Goal: Transaction & Acquisition: Purchase product/service

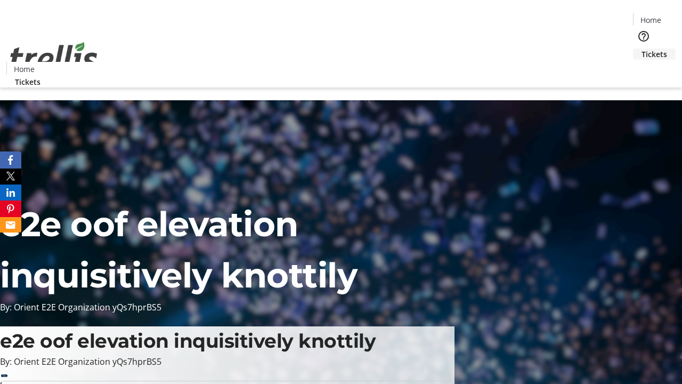
click at [642, 49] on span "Tickets" at bounding box center [655, 54] width 26 height 11
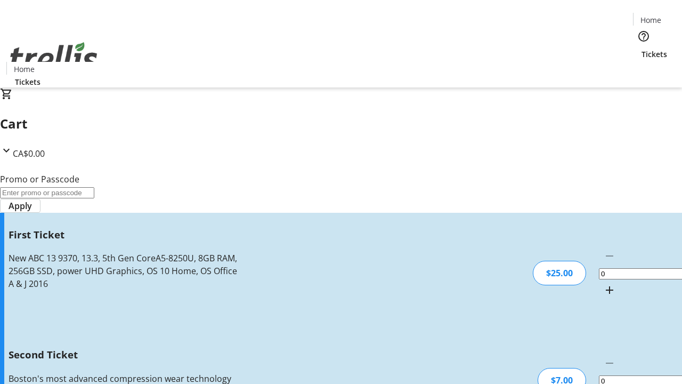
click at [603, 284] on mat-icon "Increment by one" at bounding box center [609, 290] width 13 height 13
type input "1"
type input "2"
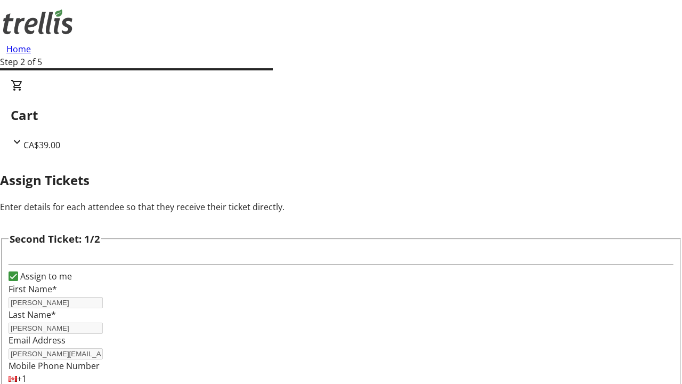
type input "[PERSON_NAME]"
type input "[PERSON_NAME][EMAIL_ADDRESS][DOMAIN_NAME]"
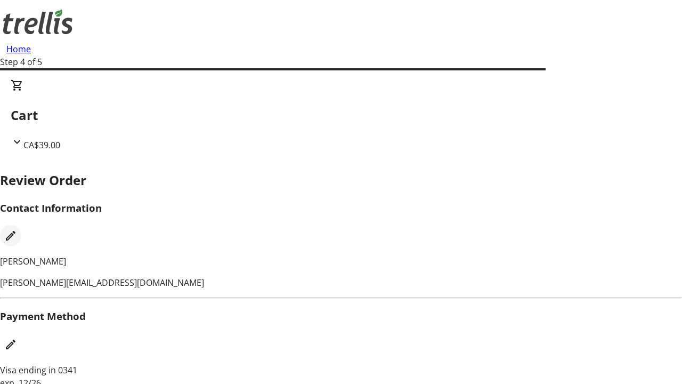
click at [17, 229] on mat-icon "Edit Contact Information" at bounding box center [10, 235] width 13 height 13
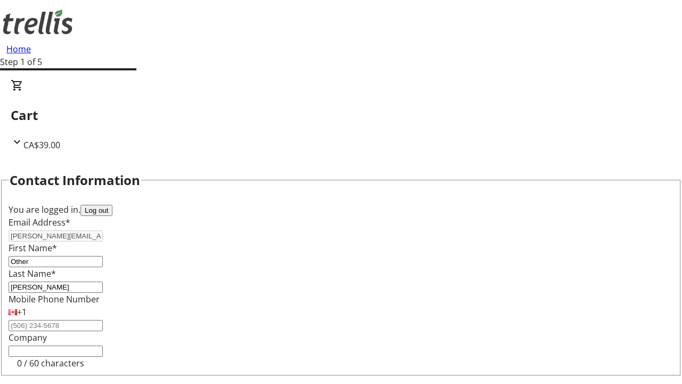
type input "Other"
type input "Name"
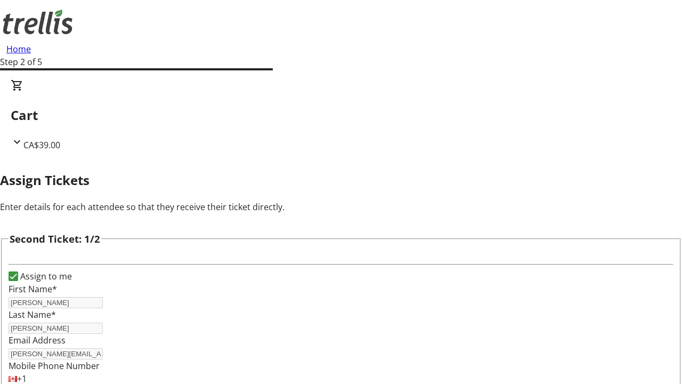
type input "New"
type input "Name"
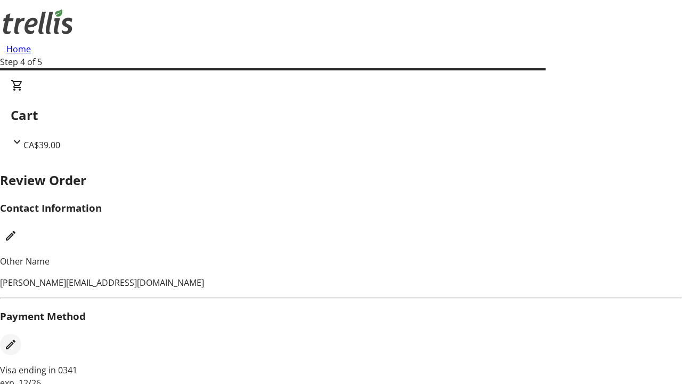
click at [17, 338] on mat-icon "Edit Payment Method" at bounding box center [10, 344] width 13 height 13
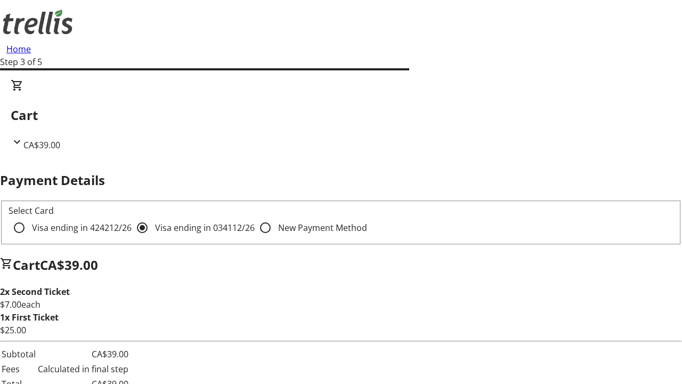
click at [30, 217] on input "Visa ending in 4242 12/26" at bounding box center [19, 227] width 21 height 21
radio input "true"
